Goal: Task Accomplishment & Management: Complete application form

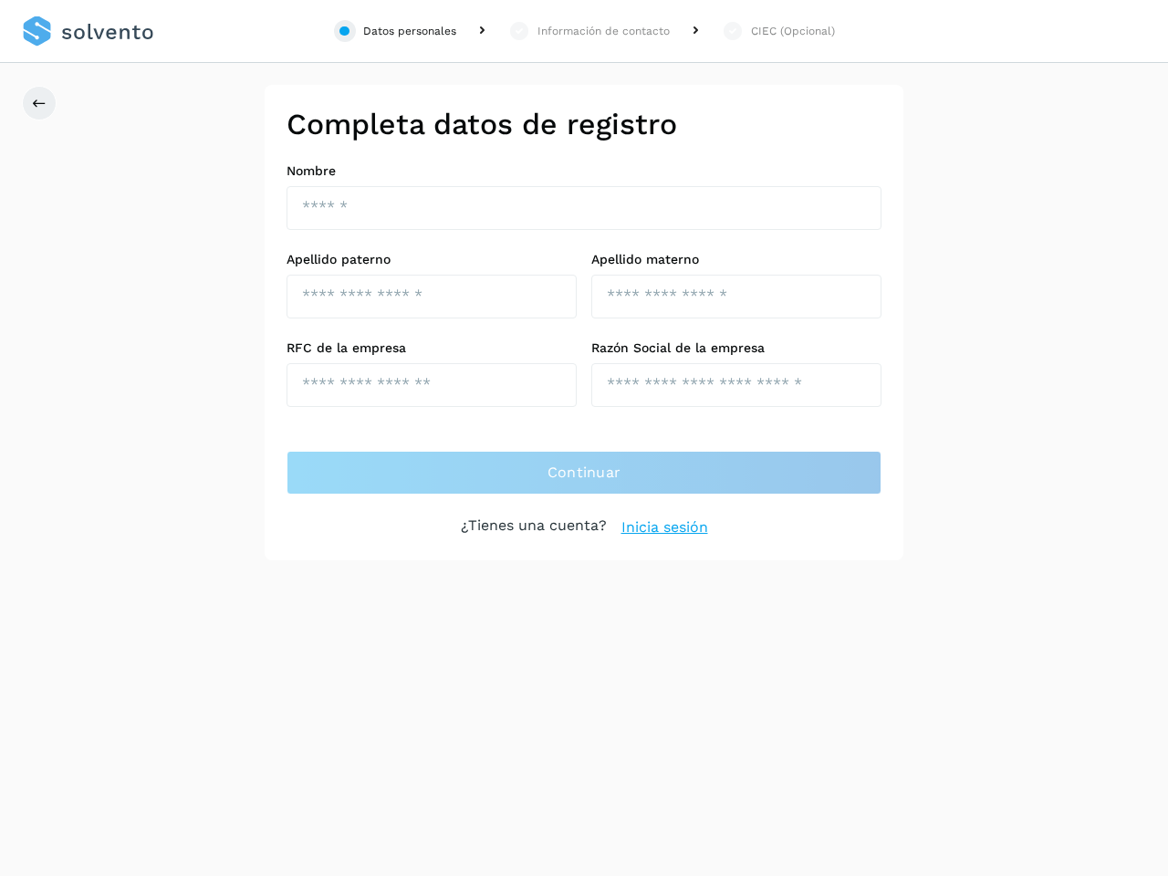
click at [395, 31] on div "Datos personales" at bounding box center [409, 31] width 93 height 16
click at [589, 31] on div "Información de contacto" at bounding box center [603, 31] width 132 height 16
click at [777, 31] on div "CIEC (Opcional)" at bounding box center [793, 31] width 84 height 16
click at [39, 103] on icon at bounding box center [39, 103] width 15 height 15
click at [395, 31] on div "Datos personales" at bounding box center [409, 31] width 93 height 16
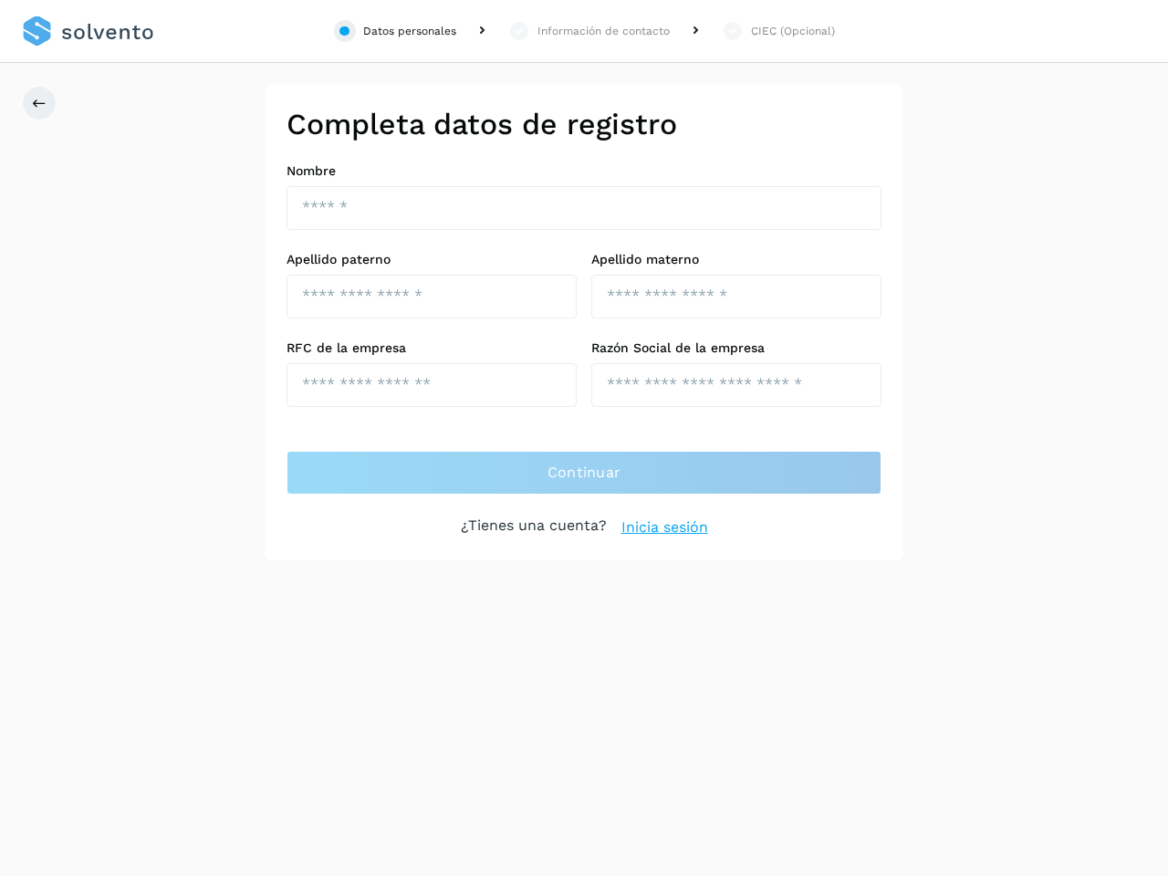
click at [589, 31] on div "Información de contacto" at bounding box center [603, 31] width 132 height 16
